Goal: Task Accomplishment & Management: Manage account settings

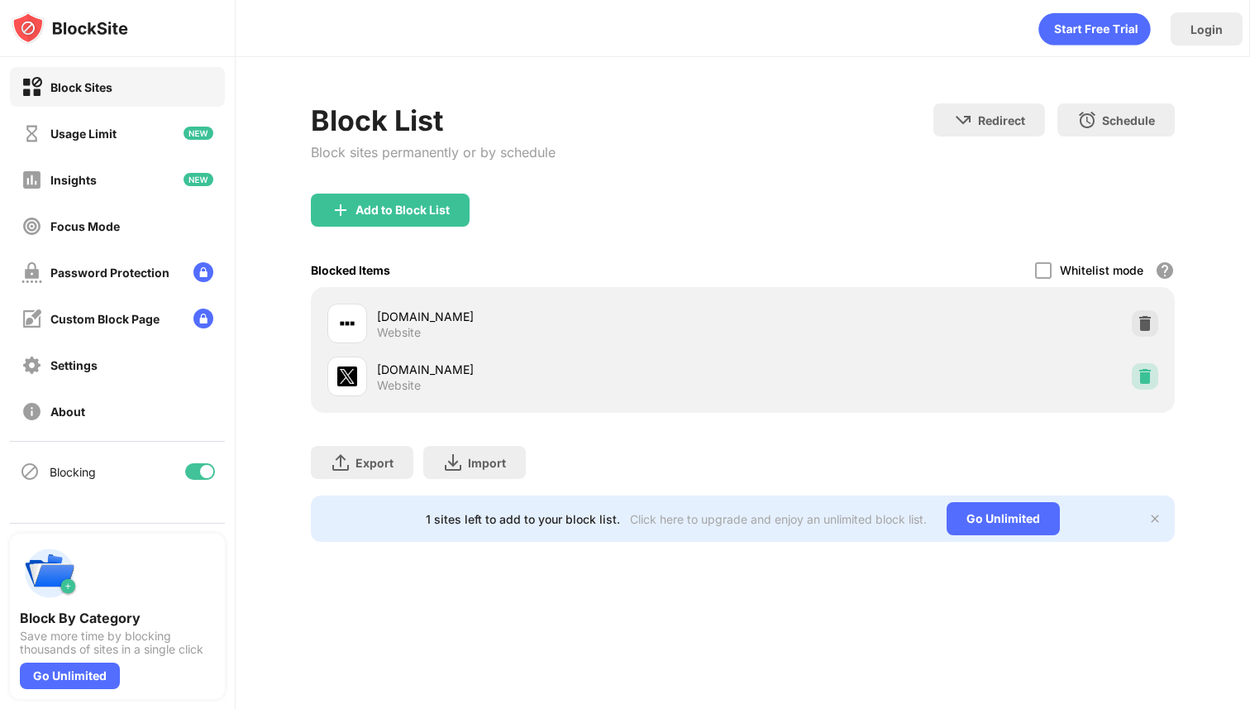
click at [1151, 373] on img at bounding box center [1145, 376] width 17 height 17
